Goal: Task Accomplishment & Management: Complete application form

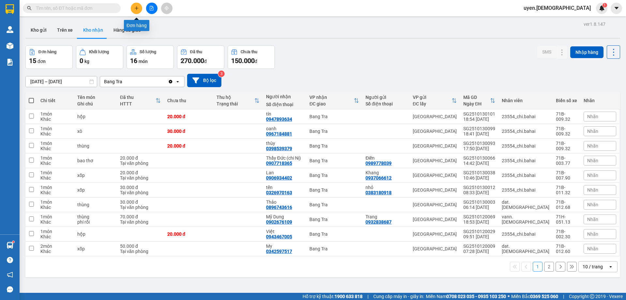
click at [139, 4] on button at bounding box center [136, 8] width 11 height 11
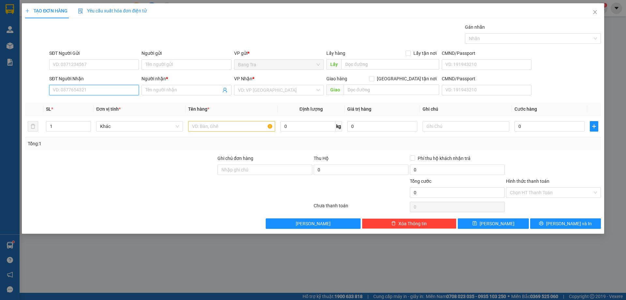
click at [83, 88] on input "SĐT Người Nhận" at bounding box center [94, 90] width 90 height 10
drag, startPoint x: 0, startPoint y: 274, endPoint x: 119, endPoint y: 69, distance: 237.6
drag, startPoint x: 119, startPoint y: 69, endPoint x: 72, endPoint y: 94, distance: 53.6
click at [72, 94] on input "09069" at bounding box center [94, 90] width 90 height 10
type input "0906712629"
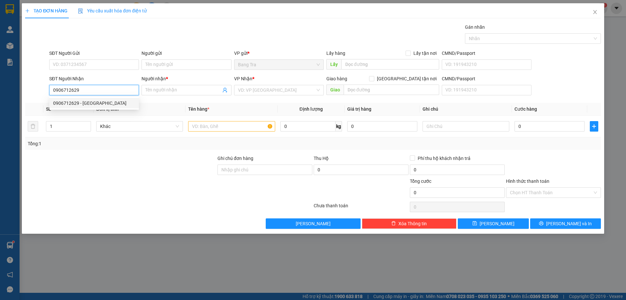
click at [82, 101] on div "0906712629 - [GEOGRAPHIC_DATA]" at bounding box center [94, 103] width 82 height 7
type input "Minh"
type input "0906712629"
click at [235, 128] on input "text" at bounding box center [231, 126] width 87 height 10
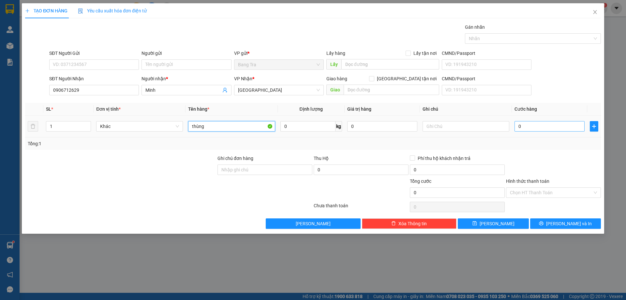
type input "thùng"
type input "4"
type input "40"
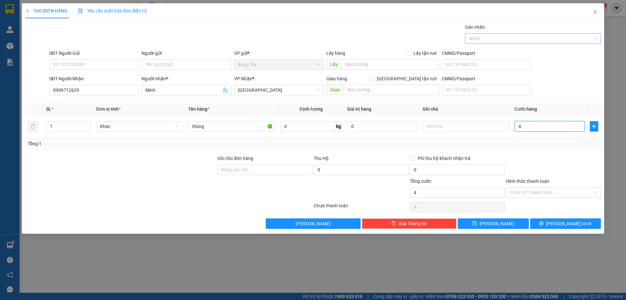
type input "40"
type input "40.000"
click at [561, 189] on input "Hình thức thanh toán" at bounding box center [551, 193] width 83 height 10
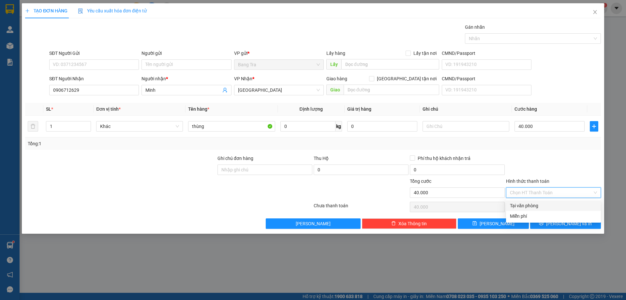
click at [538, 205] on div "Tại văn phòng" at bounding box center [553, 205] width 87 height 7
type input "0"
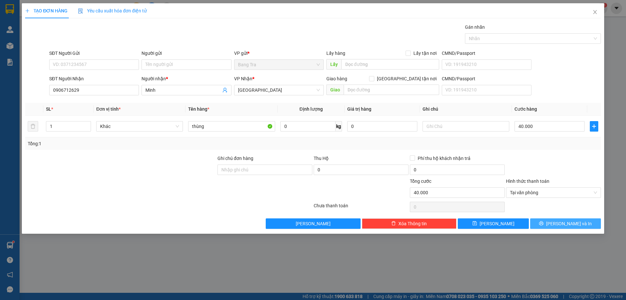
click at [543, 224] on button "[PERSON_NAME] và In" at bounding box center [566, 223] width 71 height 10
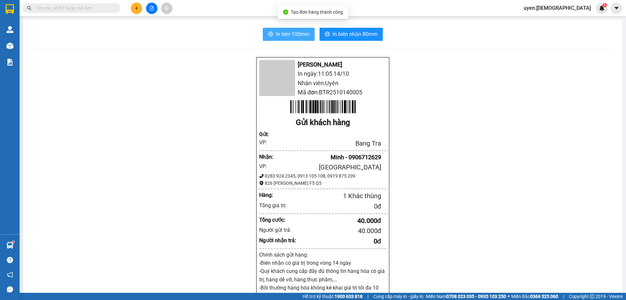
click at [280, 29] on button "In tem 100mm" at bounding box center [289, 34] width 52 height 13
